Goal: Navigation & Orientation: Go to known website

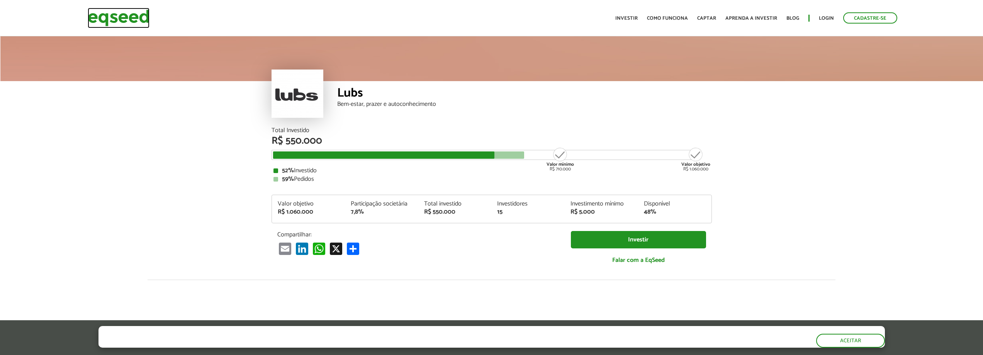
click at [132, 14] on img at bounding box center [119, 18] width 62 height 20
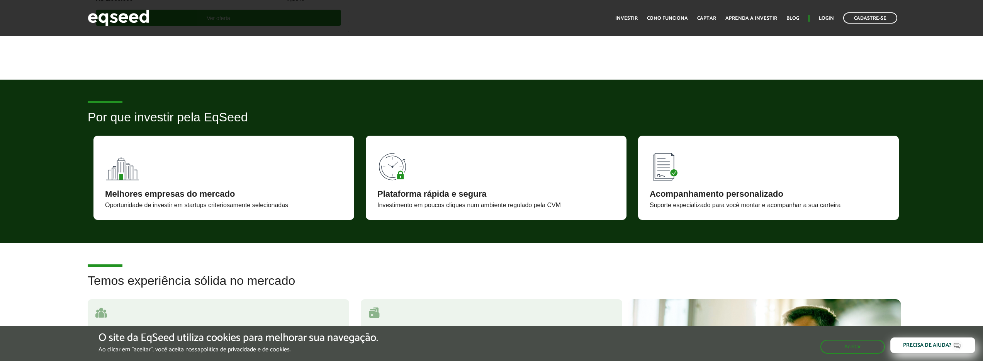
scroll to position [490, 0]
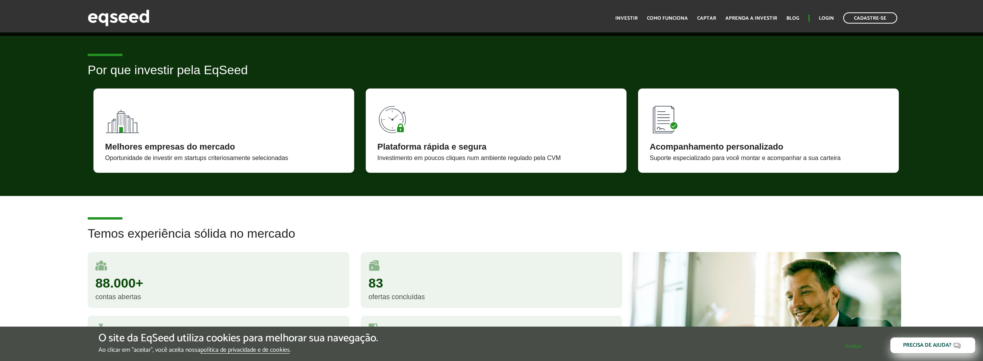
drag, startPoint x: 866, startPoint y: 345, endPoint x: 799, endPoint y: 336, distance: 67.8
click at [866, 345] on button "Aceitar" at bounding box center [853, 346] width 63 height 12
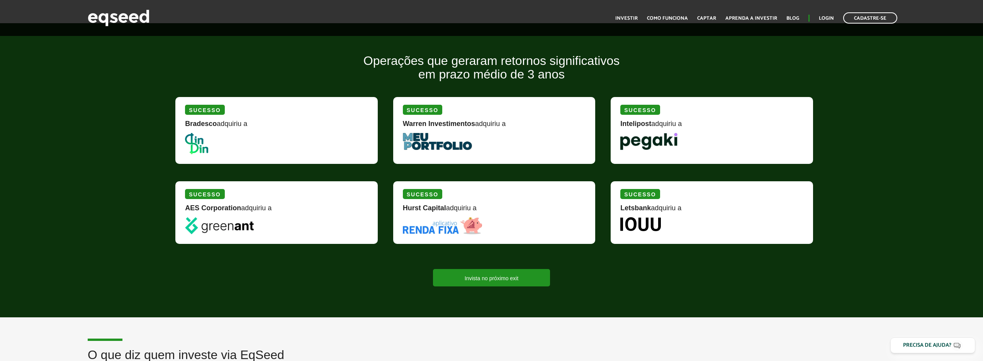
scroll to position [879, 0]
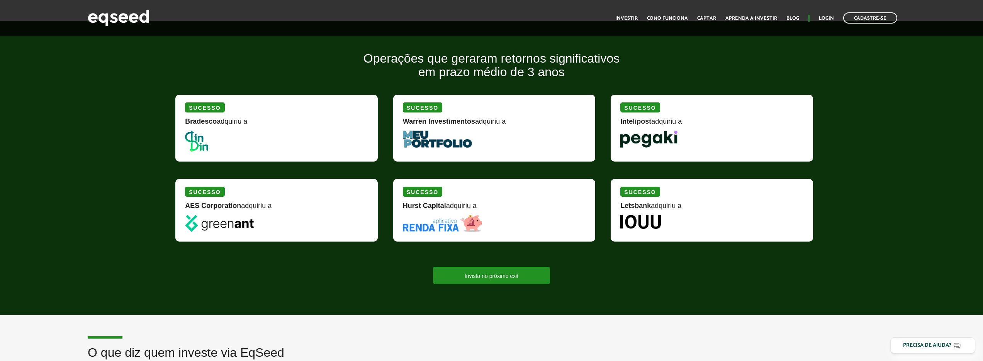
click at [231, 225] on img at bounding box center [219, 223] width 68 height 17
